Goal: Task Accomplishment & Management: Manage account settings

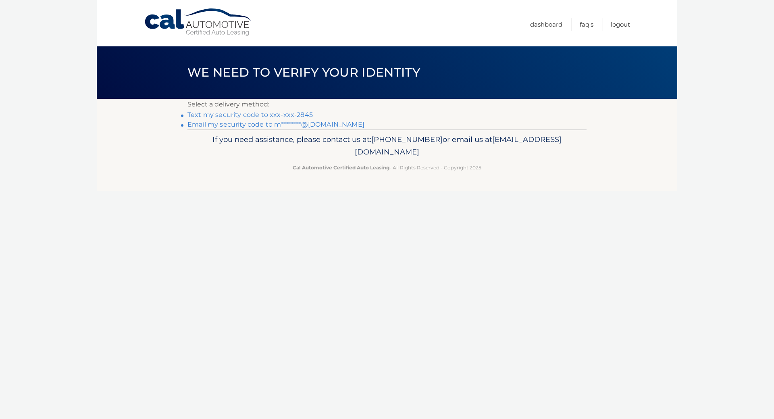
click at [246, 114] on link "Text my security code to xxx-xxx-2845" at bounding box center [249, 115] width 125 height 8
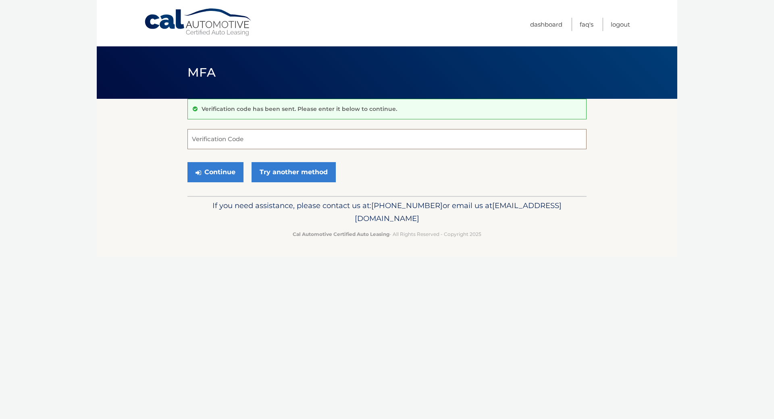
click at [212, 140] on input "Verification Code" at bounding box center [386, 139] width 399 height 20
type input "932198"
click at [228, 173] on button "Continue" at bounding box center [215, 172] width 56 height 20
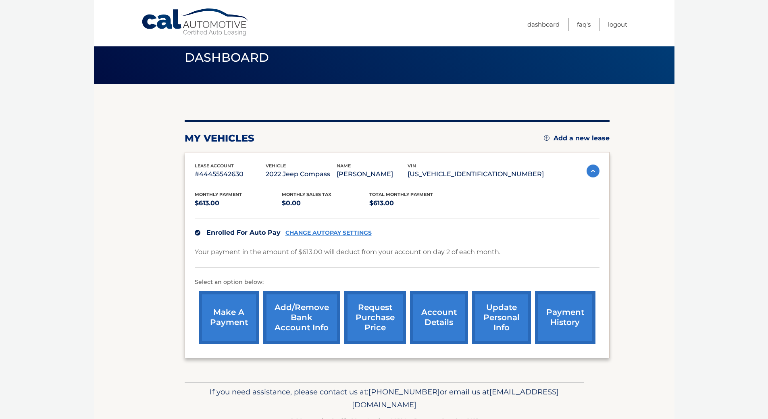
scroll to position [39, 0]
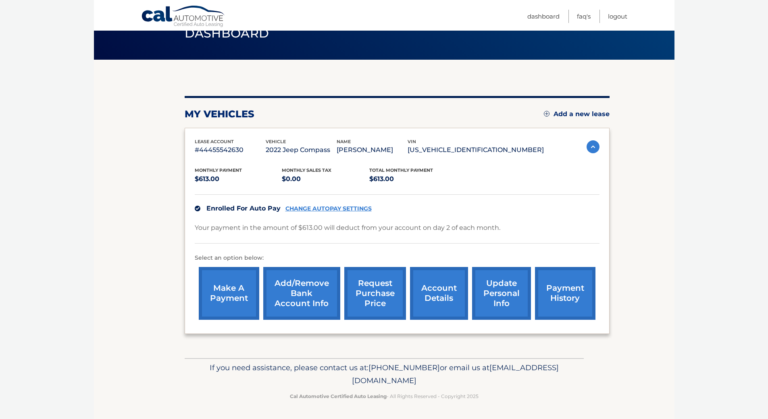
click at [430, 293] on link "account details" at bounding box center [439, 293] width 58 height 53
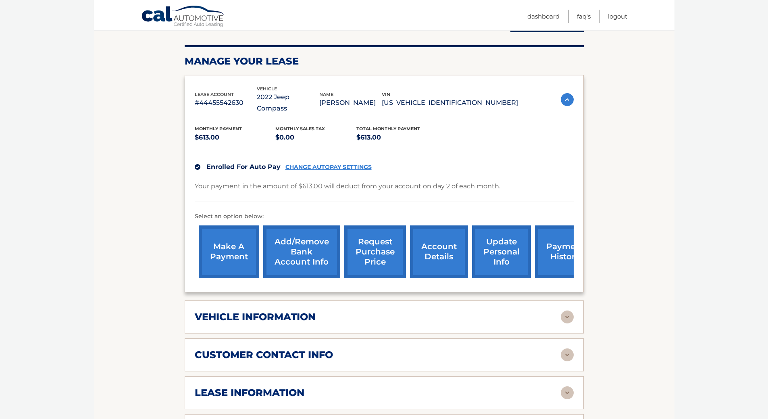
scroll to position [161, 0]
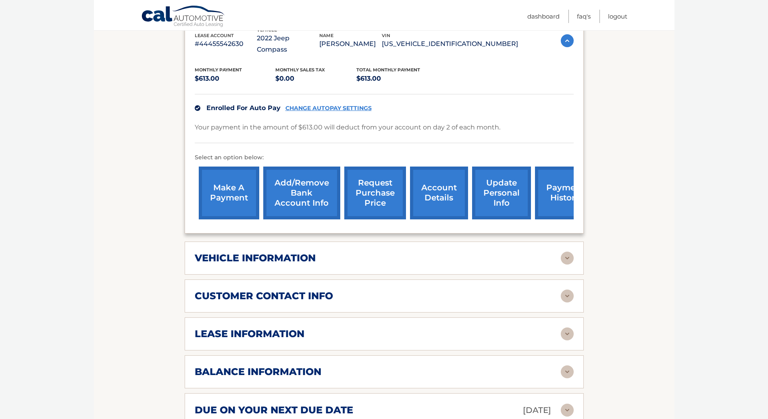
click at [565, 327] on img at bounding box center [567, 333] width 13 height 13
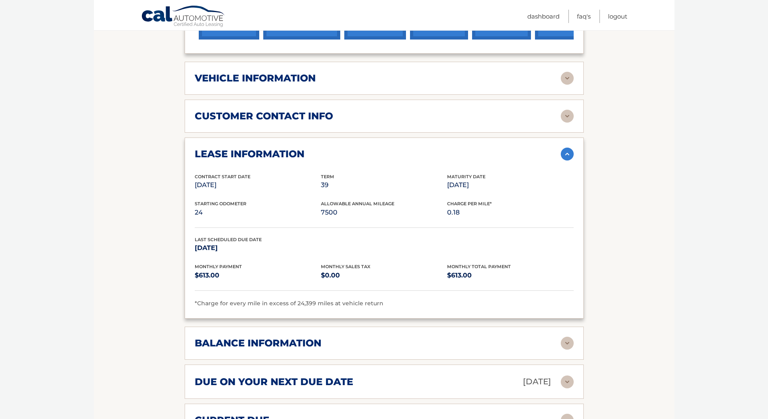
scroll to position [363, 0]
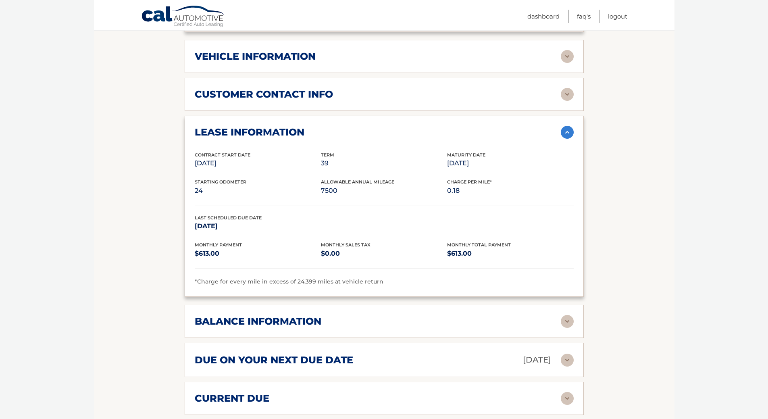
click at [566, 315] on img at bounding box center [567, 321] width 13 height 13
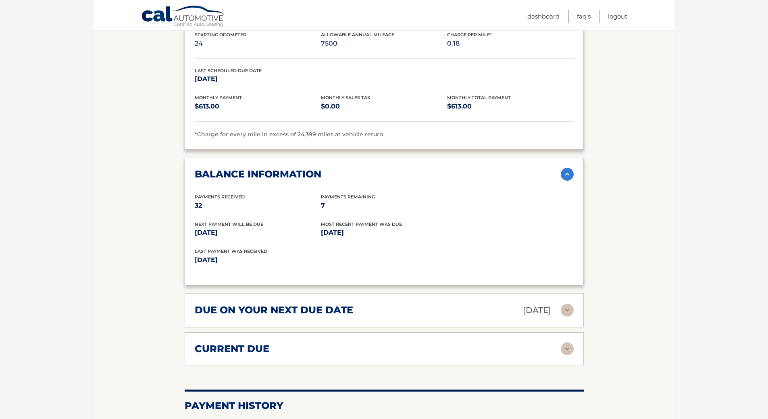
scroll to position [524, 0]
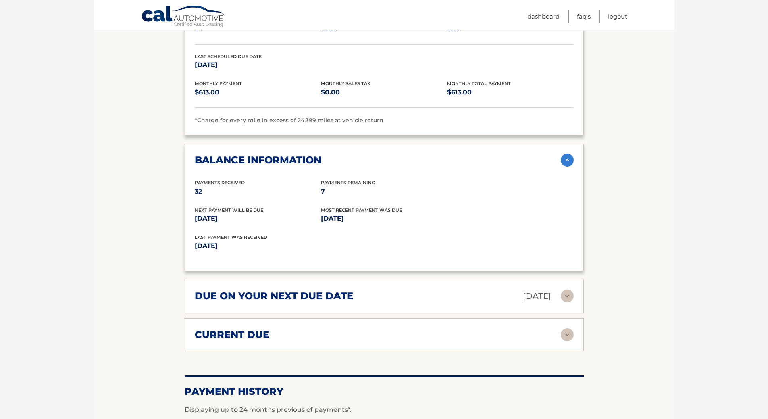
click at [565, 328] on img at bounding box center [567, 334] width 13 height 13
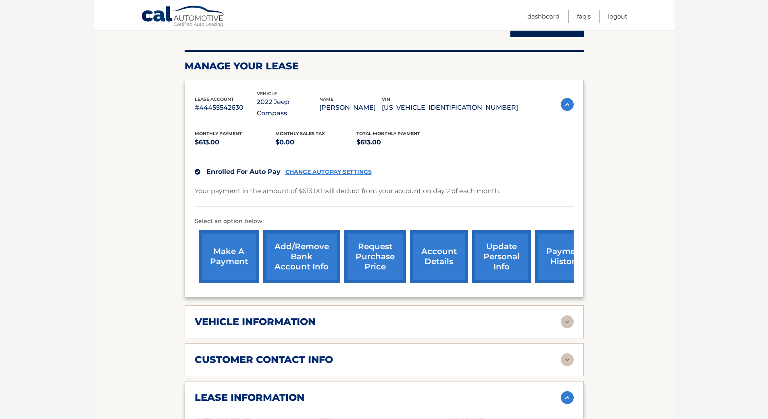
scroll to position [0, 0]
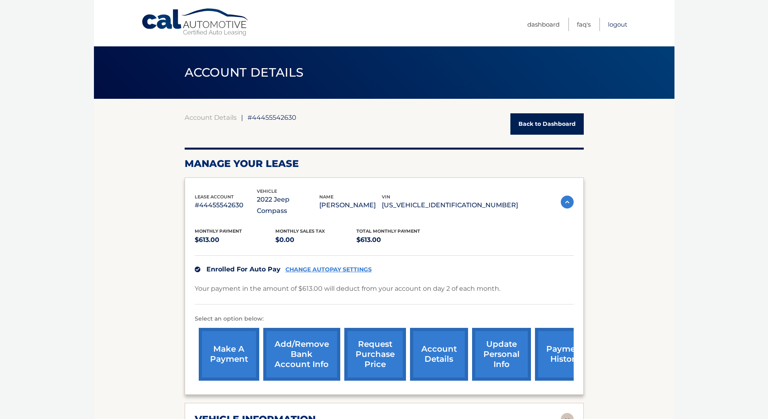
click at [614, 26] on link "Logout" at bounding box center [617, 24] width 19 height 13
